Goal: Task Accomplishment & Management: Use online tool/utility

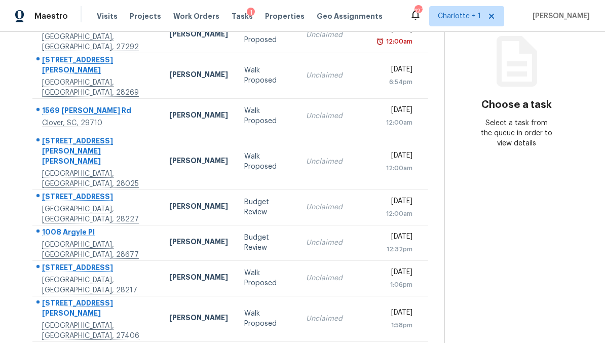
scroll to position [128, 0]
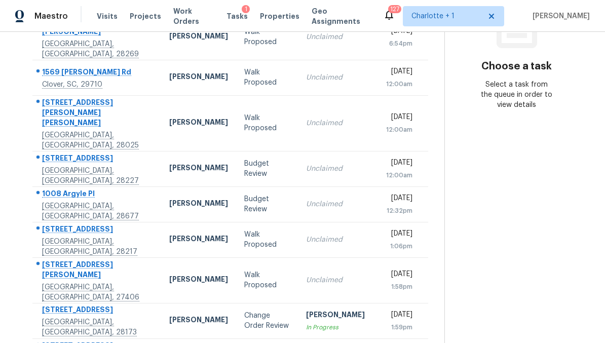
scroll to position [166, 0]
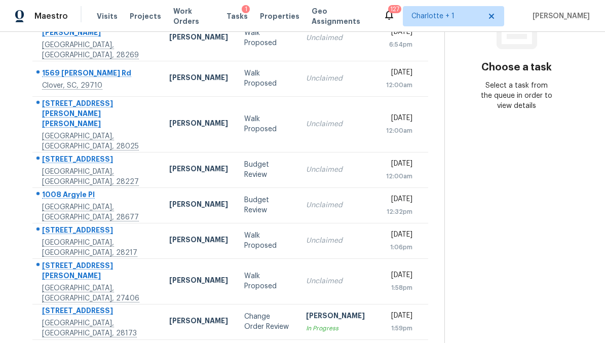
click at [244, 311] on div "Change Order Review" at bounding box center [267, 321] width 46 height 20
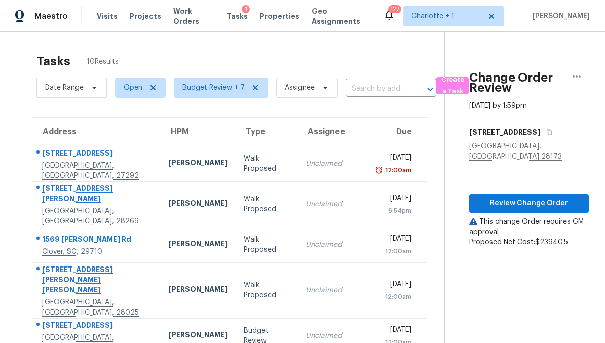
scroll to position [0, 0]
click at [529, 197] on span "Review Change Order" at bounding box center [528, 203] width 103 height 13
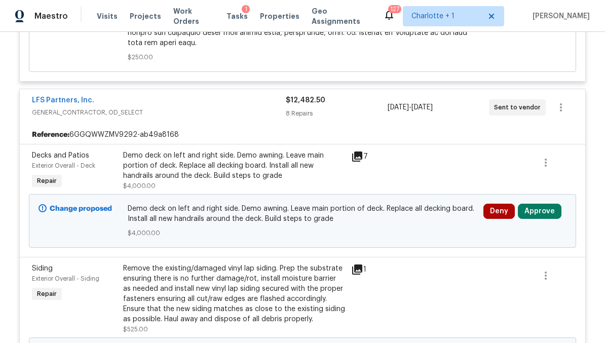
scroll to position [1284, 0]
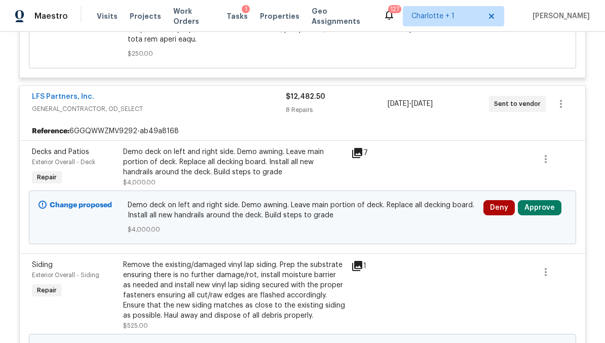
click at [549, 200] on button "Approve" at bounding box center [539, 207] width 44 height 15
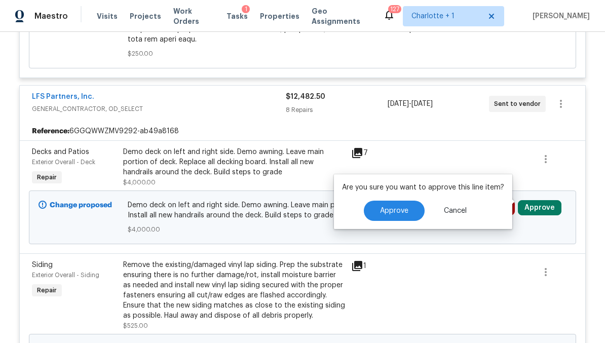
click at [397, 212] on span "Approve" at bounding box center [394, 211] width 28 height 8
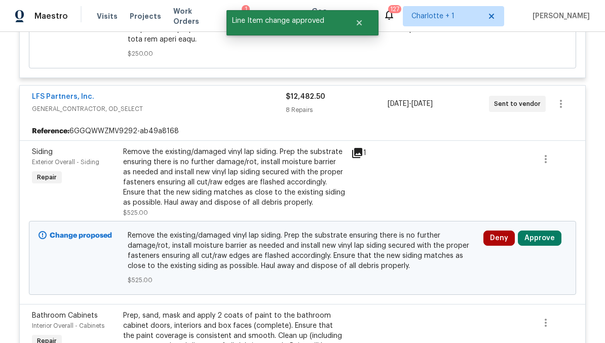
click at [542, 230] on button "Approve" at bounding box center [539, 237] width 44 height 15
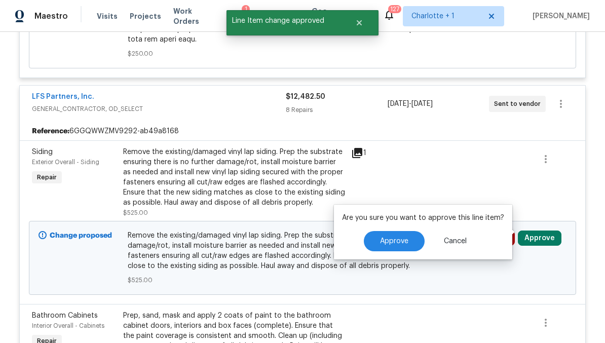
click at [401, 239] on span "Approve" at bounding box center [394, 241] width 28 height 8
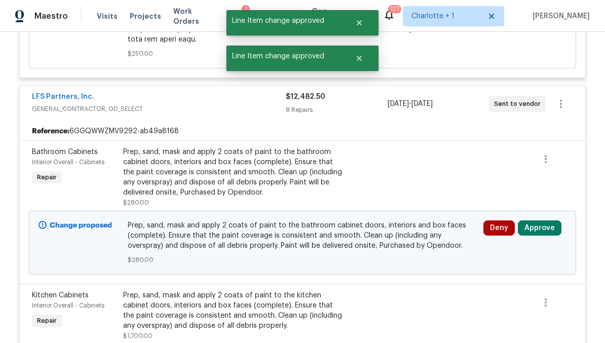
click at [540, 222] on button "Approve" at bounding box center [539, 227] width 44 height 15
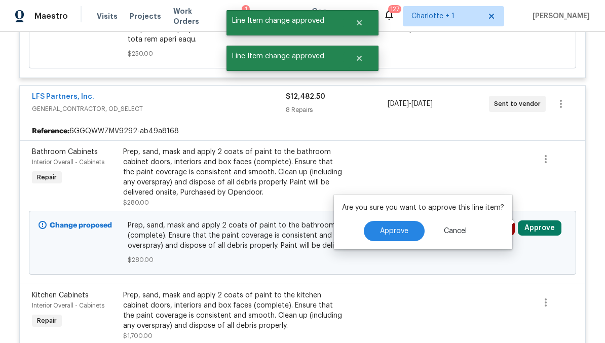
click at [404, 228] on span "Approve" at bounding box center [394, 231] width 28 height 8
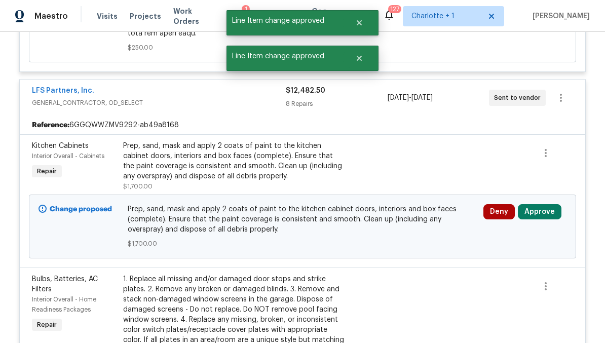
scroll to position [1296, 0]
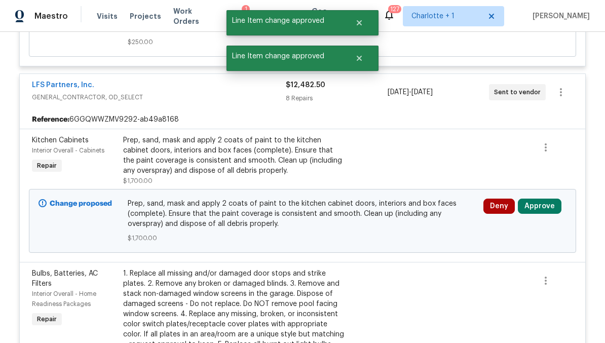
click at [547, 199] on button "Approve" at bounding box center [539, 205] width 44 height 15
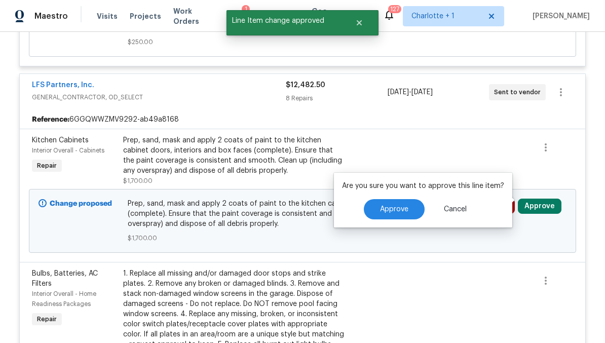
click at [410, 208] on button "Approve" at bounding box center [394, 209] width 61 height 20
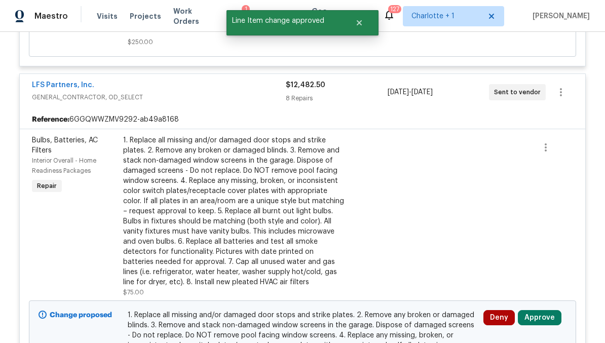
click at [542, 310] on button "Approve" at bounding box center [539, 317] width 44 height 15
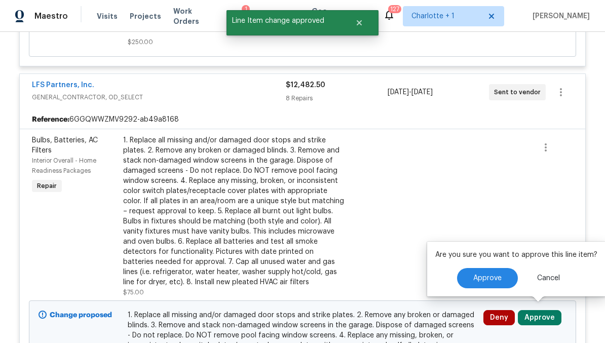
click at [489, 269] on button "Approve" at bounding box center [487, 278] width 61 height 20
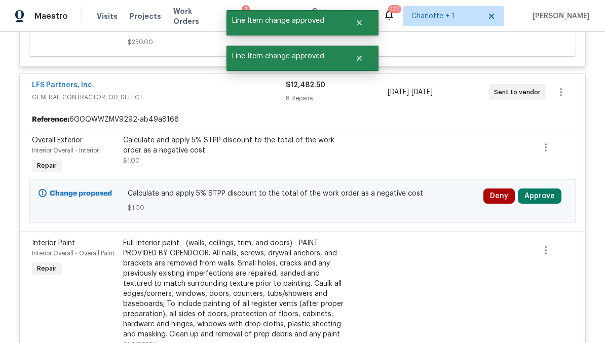
click at [541, 188] on button "Approve" at bounding box center [539, 195] width 44 height 15
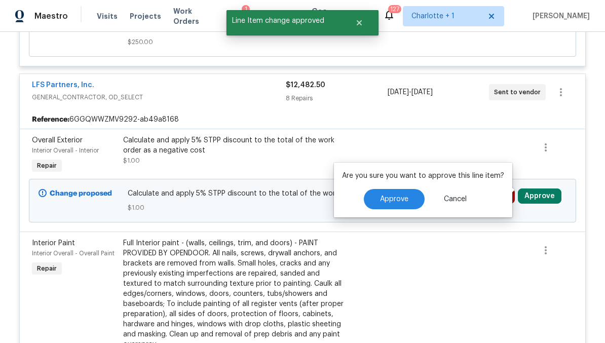
click at [401, 194] on button "Approve" at bounding box center [394, 199] width 61 height 20
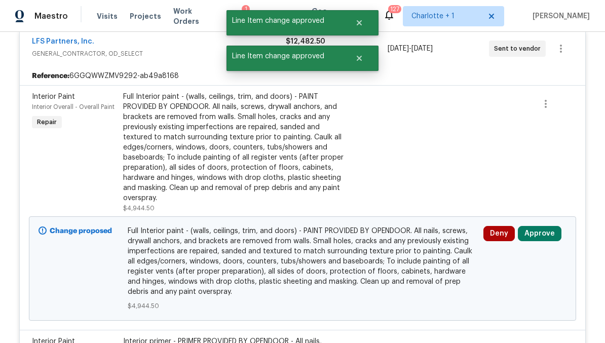
scroll to position [1376, 0]
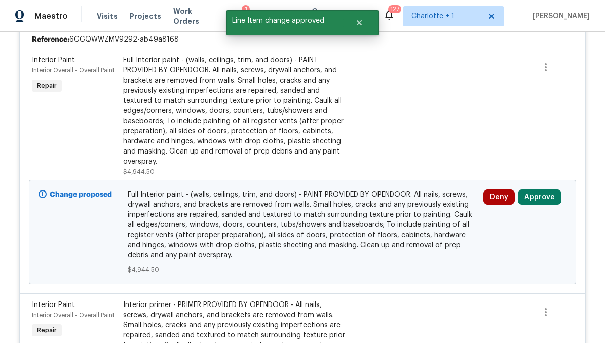
click at [545, 189] on button "Approve" at bounding box center [539, 196] width 44 height 15
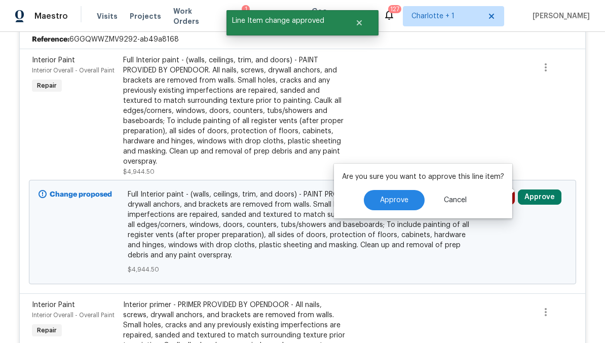
click at [399, 195] on button "Approve" at bounding box center [394, 200] width 61 height 20
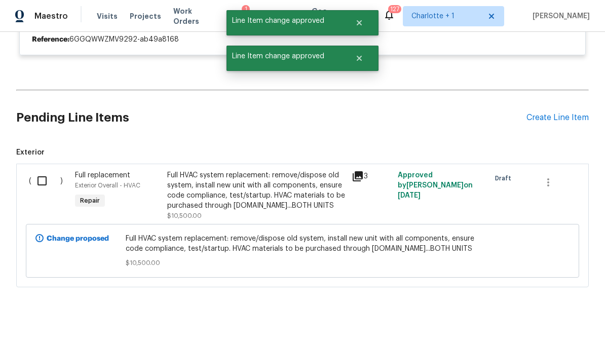
click at [544, 193] on div at bounding box center [556, 195] width 46 height 57
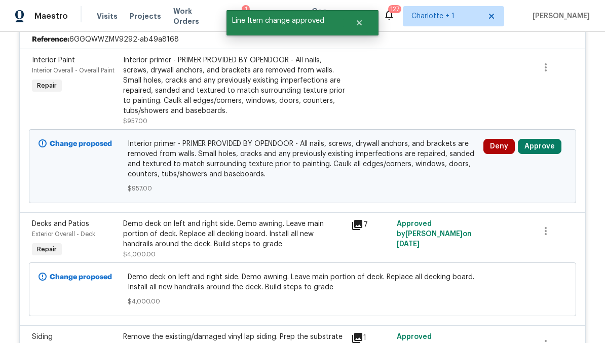
click at [547, 145] on button "Approve" at bounding box center [539, 146] width 44 height 15
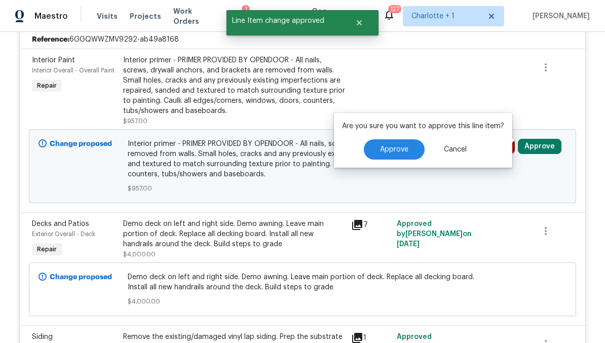
click at [402, 152] on span "Approve" at bounding box center [394, 150] width 28 height 8
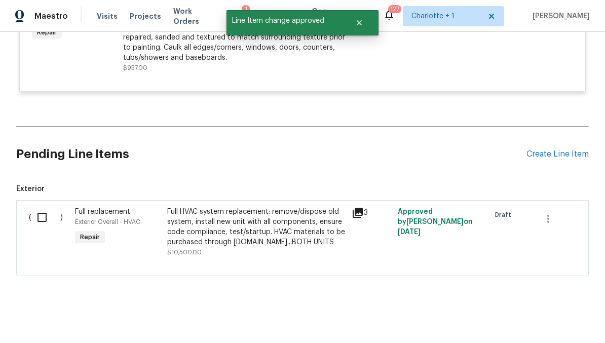
scroll to position [2149, 0]
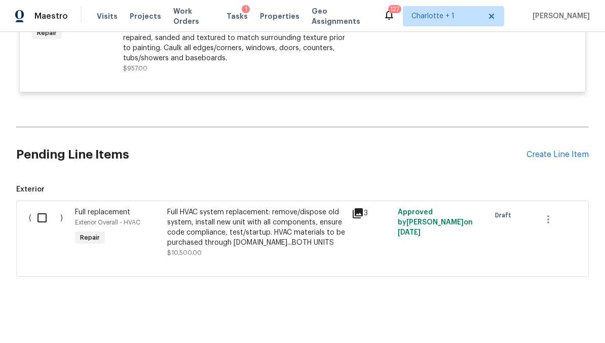
click at [324, 223] on div "Full HVAC system replacement: remove/dispose old system, install new unit with …" at bounding box center [256, 227] width 178 height 41
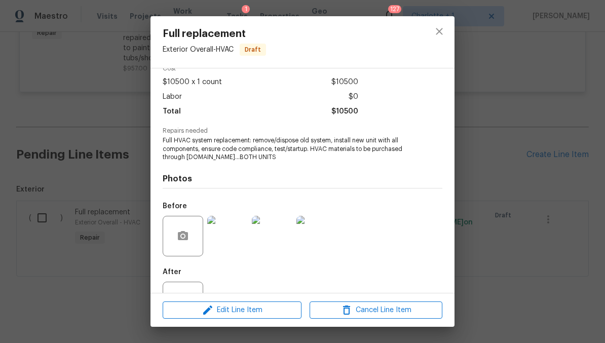
scroll to position [57, 0]
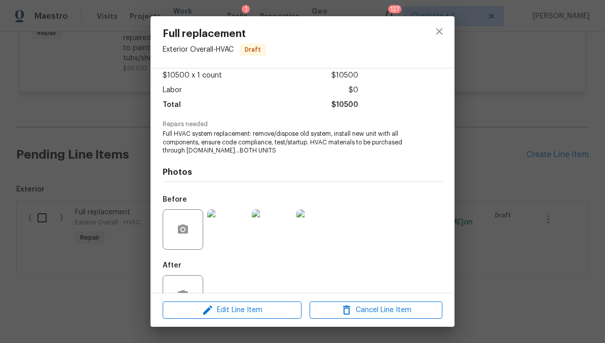
click at [239, 236] on img at bounding box center [227, 229] width 41 height 41
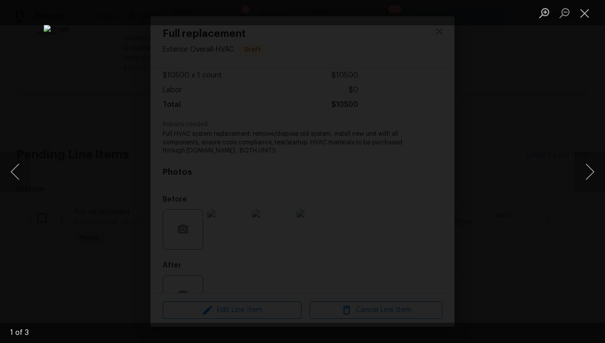
click at [588, 168] on button "Next image" at bounding box center [589, 171] width 30 height 41
click at [564, 85] on div "Lightbox" at bounding box center [302, 171] width 605 height 343
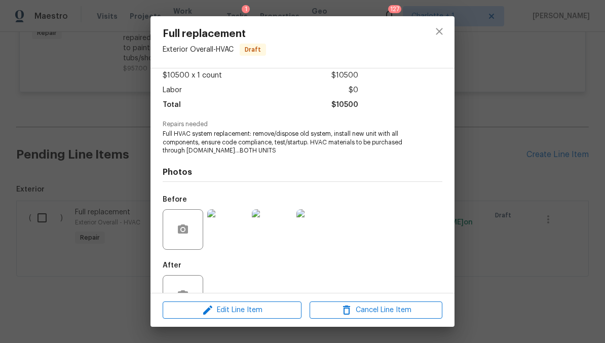
click at [433, 48] on div at bounding box center [439, 42] width 30 height 52
click at [436, 35] on icon "close" at bounding box center [439, 31] width 12 height 12
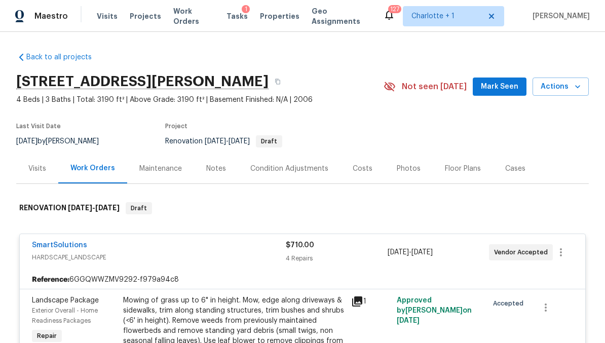
scroll to position [0, 0]
click at [364, 166] on div "Costs" at bounding box center [362, 169] width 20 height 10
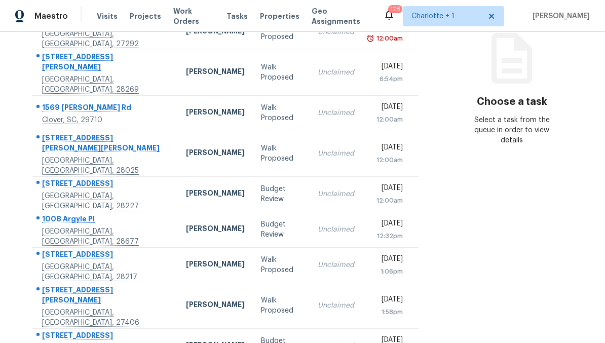
scroll to position [131, 0]
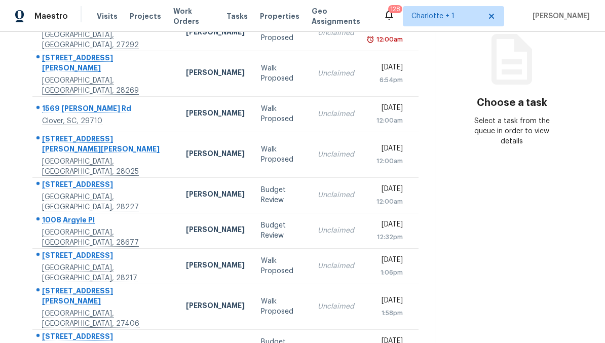
click at [186, 189] on div "[PERSON_NAME]" at bounding box center [215, 195] width 59 height 13
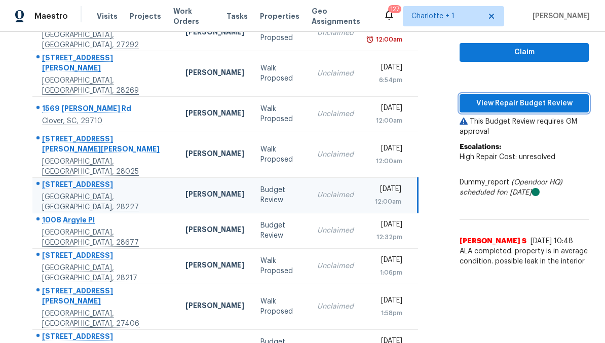
click at [560, 110] on span "View Repair Budget Review" at bounding box center [523, 103] width 113 height 13
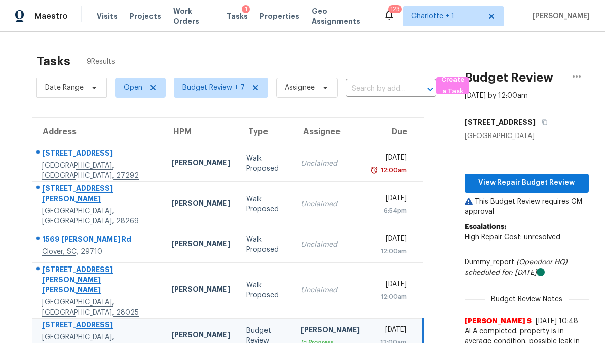
scroll to position [131, 0]
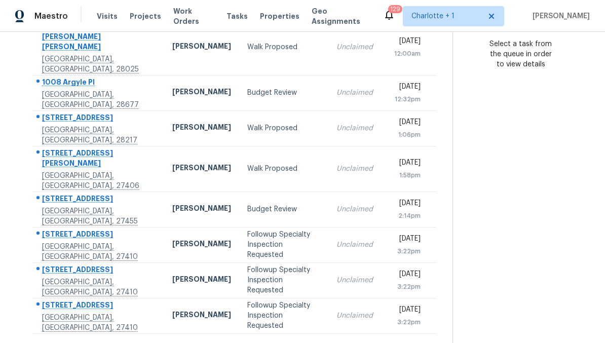
scroll to position [207, 0]
click at [265, 342] on icon at bounding box center [264, 347] width 4 height 6
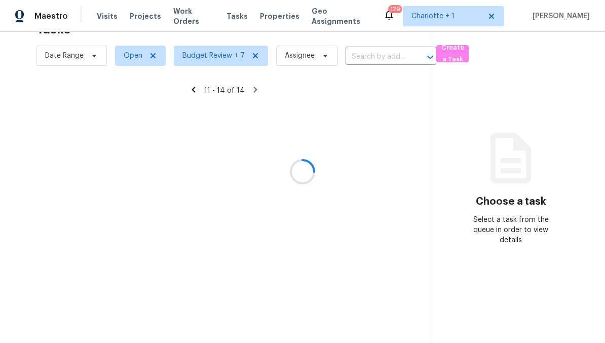
scroll to position [32, 0]
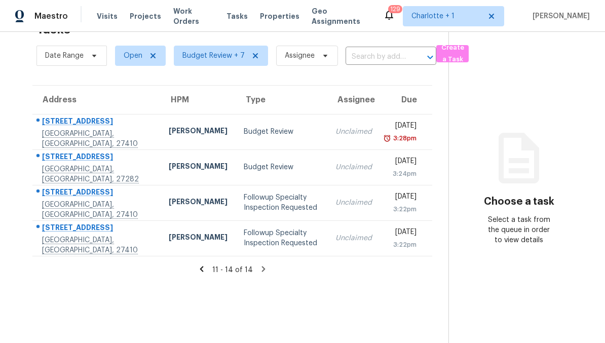
click at [48, 125] on div "1113 Rustic Rd" at bounding box center [97, 122] width 110 height 13
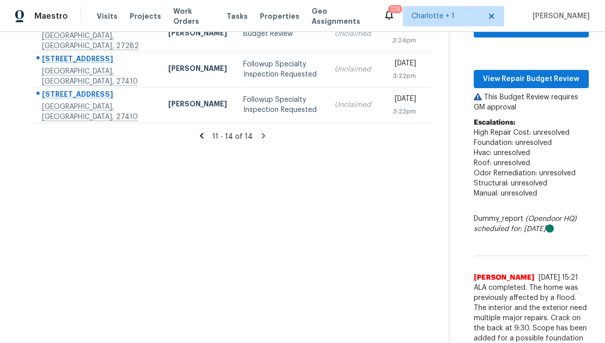
scroll to position [163, 1]
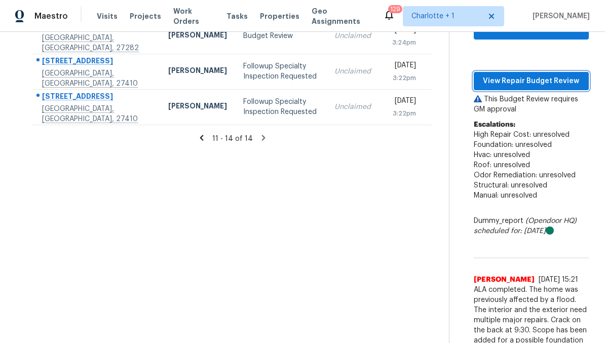
click at [566, 88] on span "View Repair Budget Review" at bounding box center [530, 81] width 99 height 13
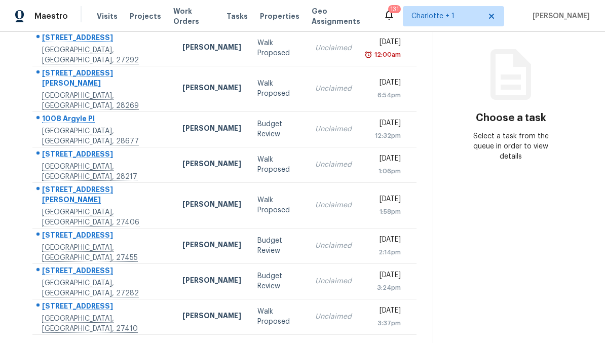
scroll to position [117, 0]
